Goal: Task Accomplishment & Management: Use online tool/utility

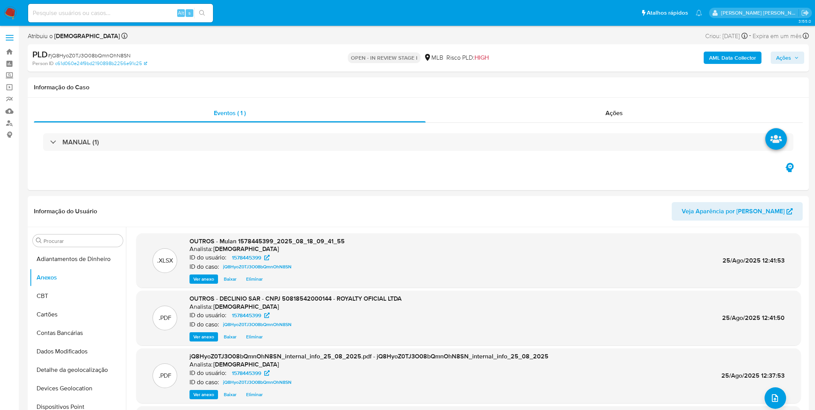
select select "10"
click at [81, 16] on input at bounding box center [120, 13] width 185 height 10
paste input "gtdWlxEZWi0cNztFaw10QyUt"
type input "gtdWlxEZWi0cNztFaw10QyUt"
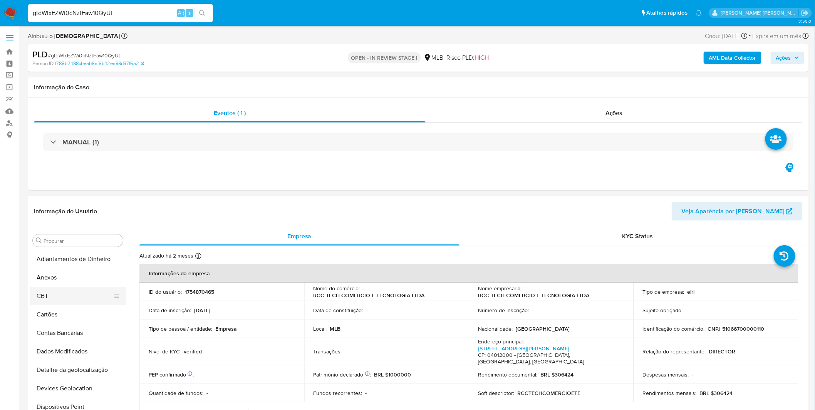
select select "10"
click at [72, 278] on button "Anexos" at bounding box center [75, 277] width 90 height 18
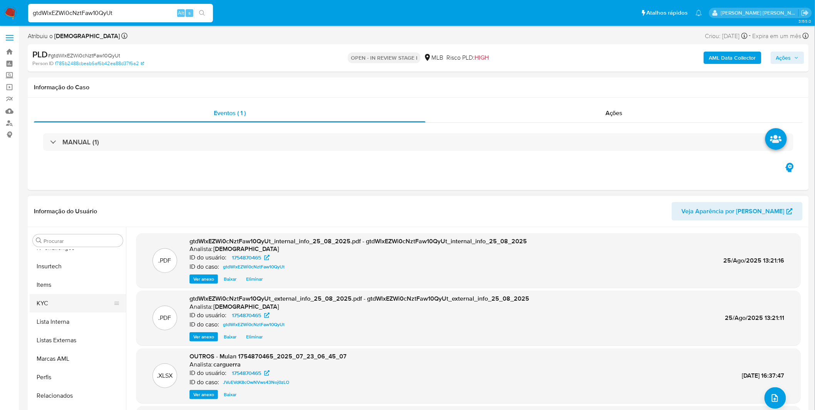
click at [64, 305] on button "KYC" at bounding box center [75, 303] width 90 height 18
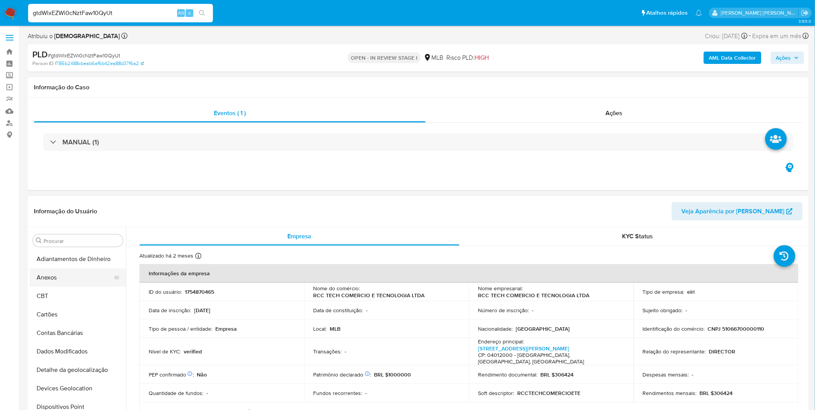
click at [67, 270] on button "Anexos" at bounding box center [75, 277] width 90 height 18
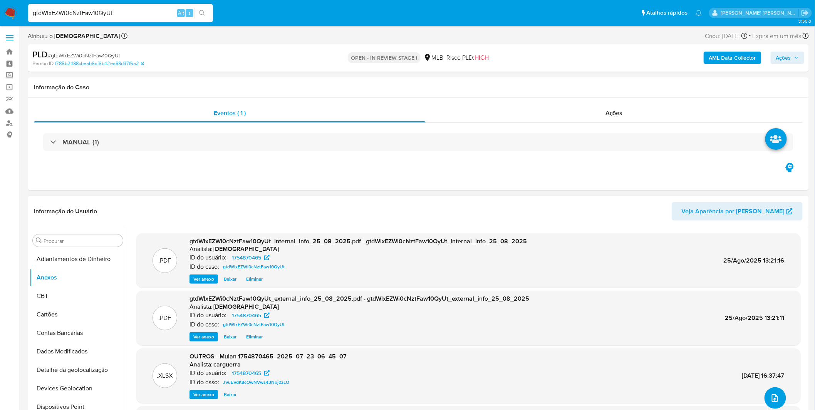
click at [779, 399] on button "upload-file" at bounding box center [775, 398] width 22 height 22
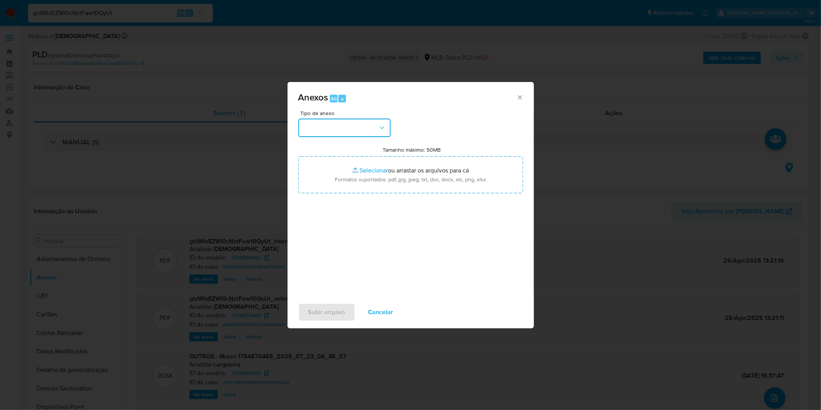
click at [378, 127] on button "button" at bounding box center [344, 128] width 92 height 18
click at [363, 133] on button "button" at bounding box center [344, 128] width 92 height 18
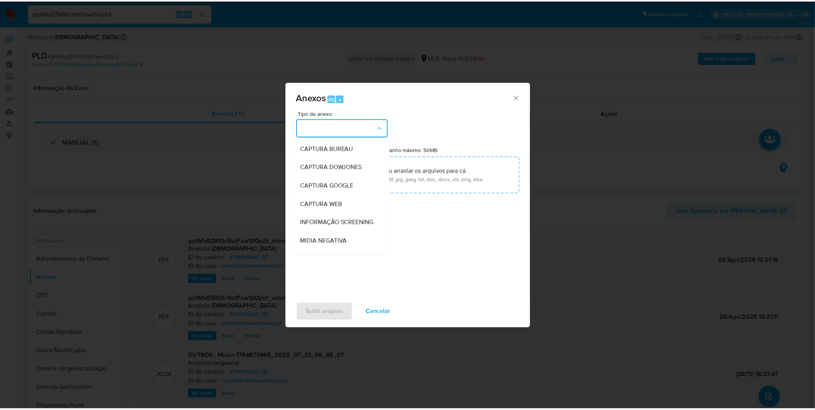
scroll to position [118, 0]
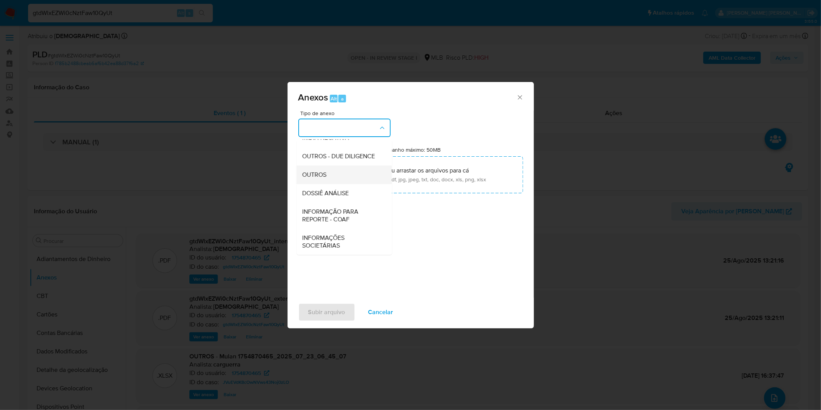
click at [332, 178] on div "OUTROS" at bounding box center [342, 175] width 79 height 18
click at [332, 178] on input "Tamanho máximo: 50MB Selecionar arquivos" at bounding box center [410, 174] width 225 height 37
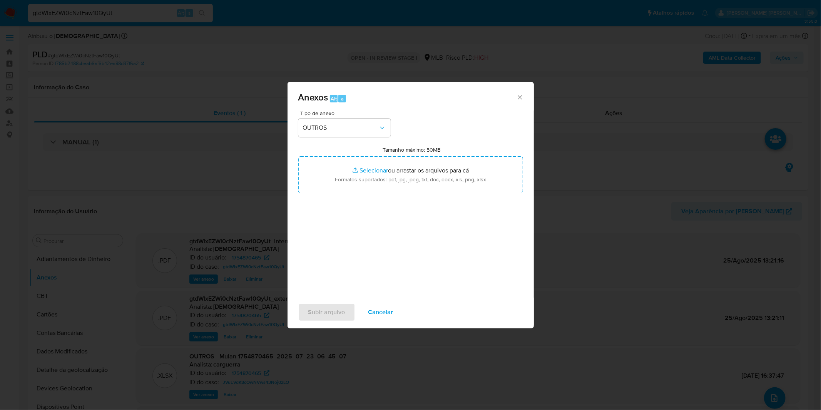
type input "C:\fakepath\DECLINIO SAR - CNPJ 51066700000110 - RCC TECH COMERCIO E TECNOLOGIA…"
click at [326, 302] on div "Subir arquivo Cancelar" at bounding box center [411, 312] width 246 height 29
click at [325, 307] on span "Subir arquivo" at bounding box center [326, 312] width 37 height 17
